Goal: Transaction & Acquisition: Obtain resource

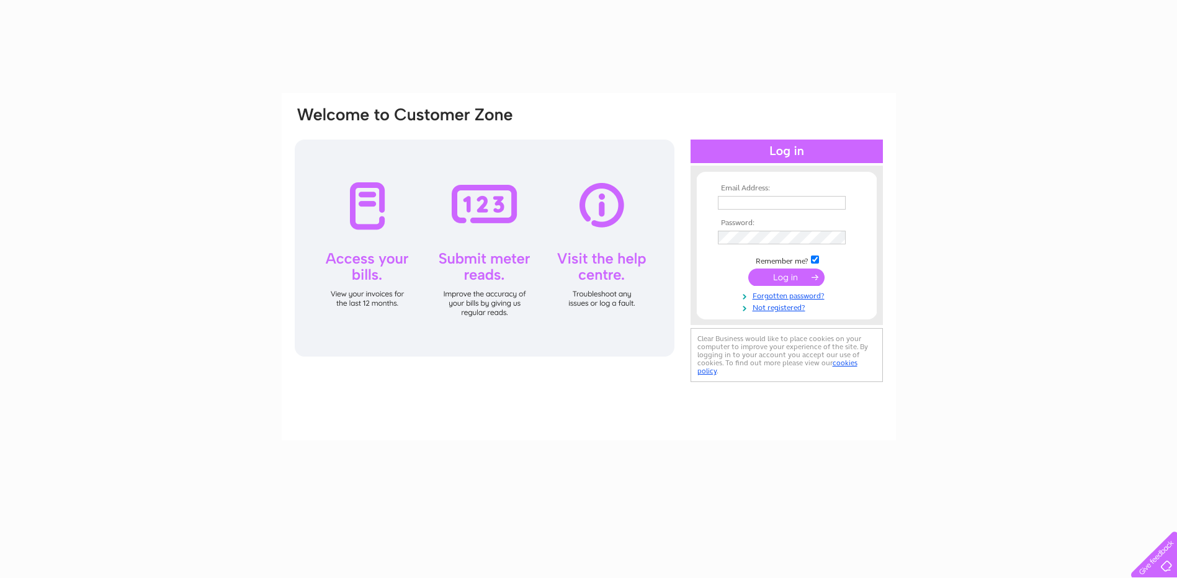
type input "[EMAIL_ADDRESS][DOMAIN_NAME]"
drag, startPoint x: 0, startPoint y: 0, endPoint x: 800, endPoint y: 281, distance: 847.6
click at [800, 281] on input "submit" at bounding box center [786, 277] width 76 height 17
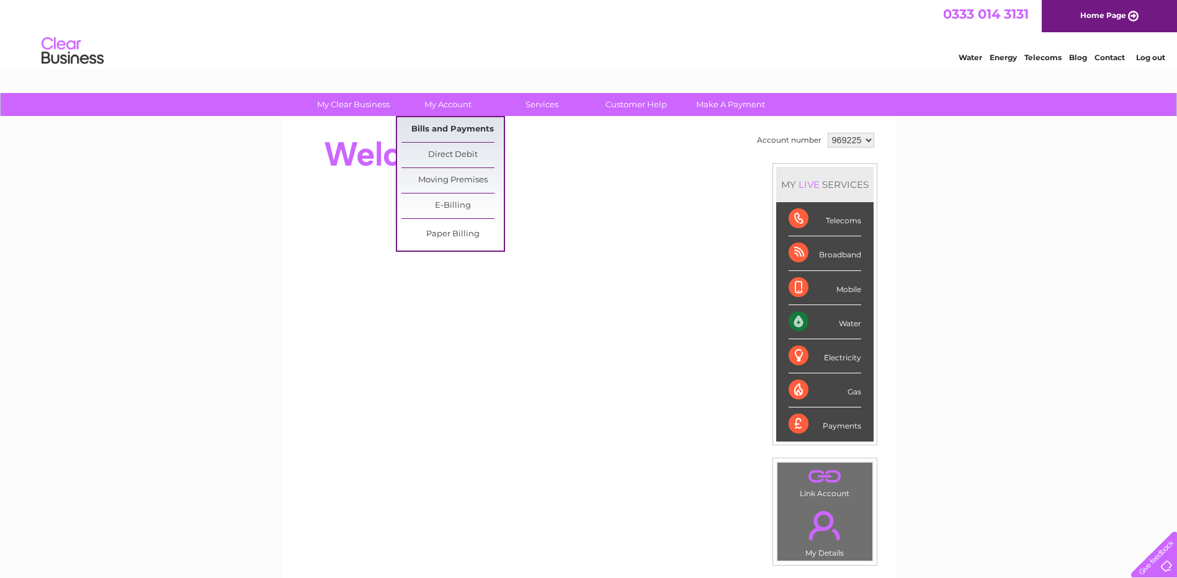
click at [448, 126] on link "Bills and Payments" at bounding box center [452, 129] width 102 height 25
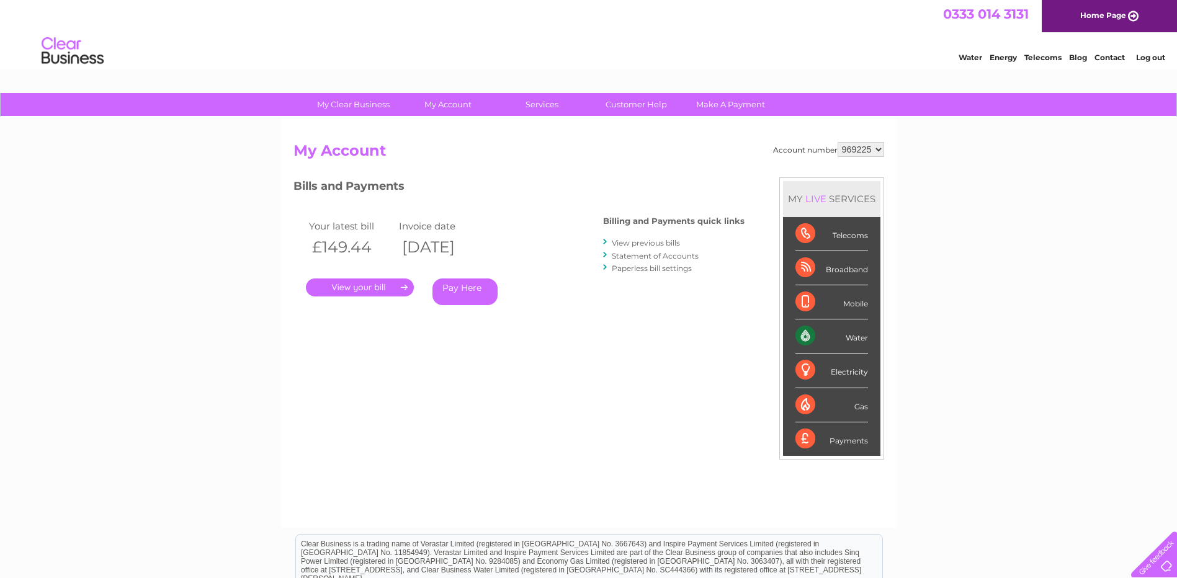
click at [380, 284] on link "." at bounding box center [360, 288] width 108 height 18
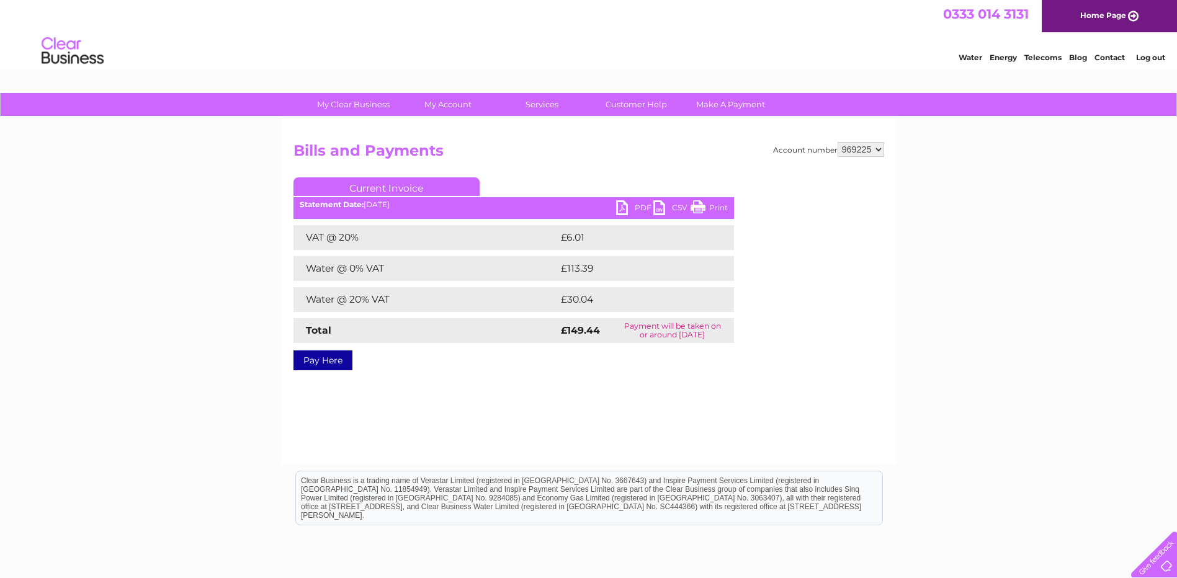
click at [625, 210] on link "PDF" at bounding box center [634, 209] width 37 height 18
click at [1150, 58] on link "Log out" at bounding box center [1150, 57] width 29 height 9
